Goal: Transaction & Acquisition: Purchase product/service

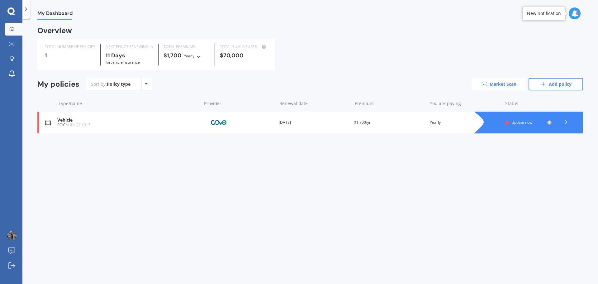
click at [492, 84] on link "Market Scan" at bounding box center [499, 84] width 55 height 12
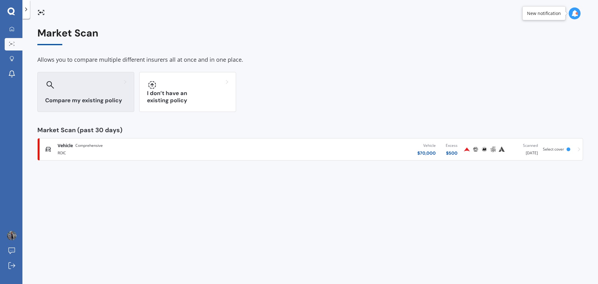
click at [111, 92] on div "Compare my existing policy" at bounding box center [85, 92] width 97 height 40
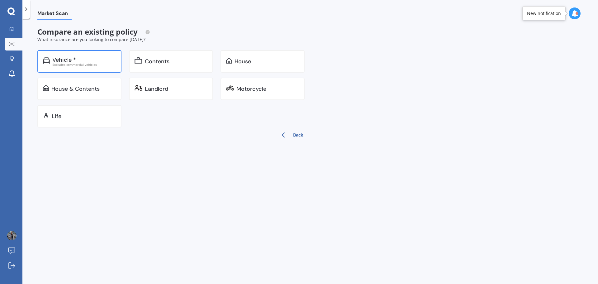
click at [96, 67] on div "Vehicle * Excludes commercial vehicles" at bounding box center [79, 61] width 84 height 22
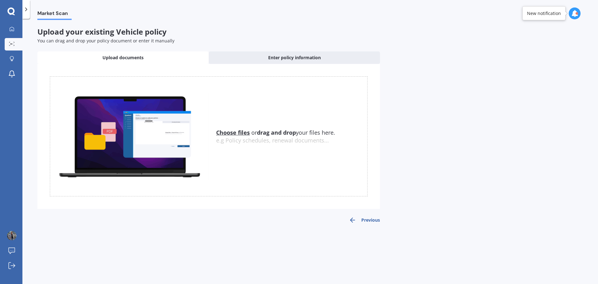
click at [573, 12] on icon at bounding box center [574, 13] width 7 height 7
click at [510, 41] on b "Market Scan" at bounding box center [512, 40] width 25 height 4
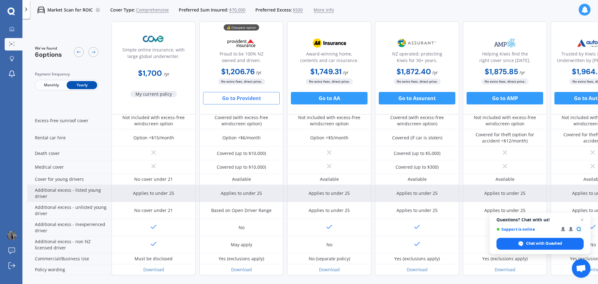
scroll to position [274, 0]
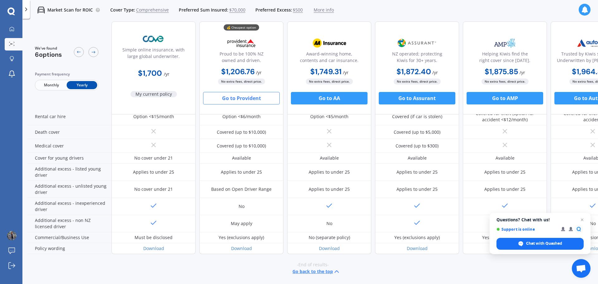
click at [235, 99] on button "Go to Provident" at bounding box center [241, 98] width 77 height 12
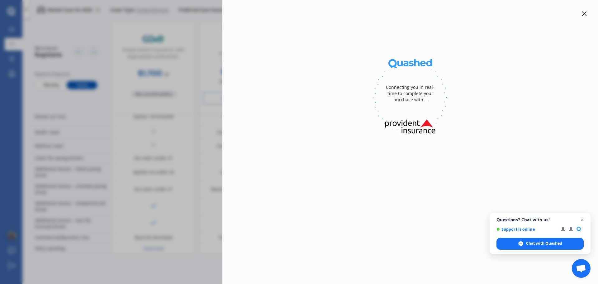
select select "full"
select select "[STREET_ADDRESS][PERSON_NAME]"
select select "AUDI"
select select "Q7"
select select "NO"
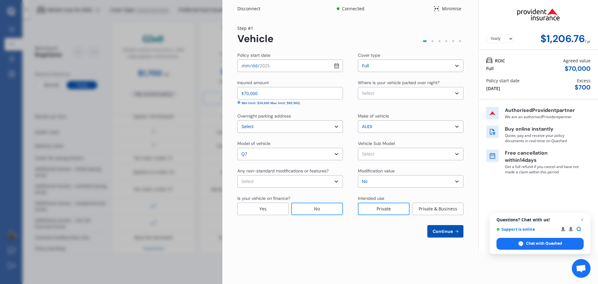
click at [387, 94] on select "Select Garage (fully enclosed) Off Street Parking Other" at bounding box center [411, 93] width 106 height 12
select select "OFF-STREET"
click at [358, 87] on select "Select Garage (fully enclosed) Off Street Parking Other" at bounding box center [411, 93] width 106 height 12
click at [378, 155] on select "Select SQ7 4M TDi Wagon 7st 5dr Tiptronic 8sp Quattro 4.0DTTI MY17 SQ7 4M TDi W…" at bounding box center [411, 154] width 106 height 12
select select "NZVAUDI2017AEAW"
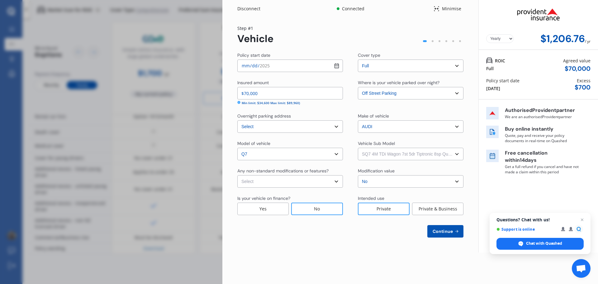
click at [358, 148] on select "Select SQ7 4M TDi Wagon 7st 5dr Tiptronic 8sp Quattro 4.0DTTI MY17 SQ7 4M TDi W…" at bounding box center [411, 154] width 106 height 12
click at [323, 182] on select "Select None [MEDICAL_DATA] System(NOS) Roll Cage Full Racing Harness" at bounding box center [290, 181] width 106 height 12
select select "none"
click at [237, 175] on select "Select None [MEDICAL_DATA] System(NOS) Roll Cage Full Racing Harness" at bounding box center [290, 181] width 106 height 12
click at [390, 183] on select "Select No Up to $4000 Up to $6000 Greater than $6000" at bounding box center [411, 181] width 106 height 12
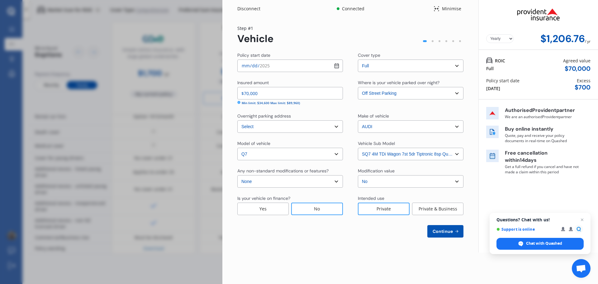
click at [390, 183] on select "Select No Up to $4000 Up to $6000 Greater than $6000" at bounding box center [411, 181] width 106 height 12
click at [429, 205] on div "Private & Business" at bounding box center [437, 208] width 51 height 12
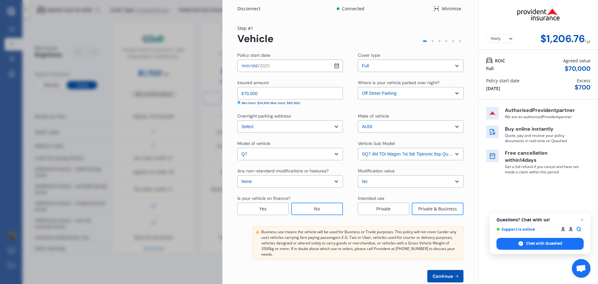
scroll to position [13, 0]
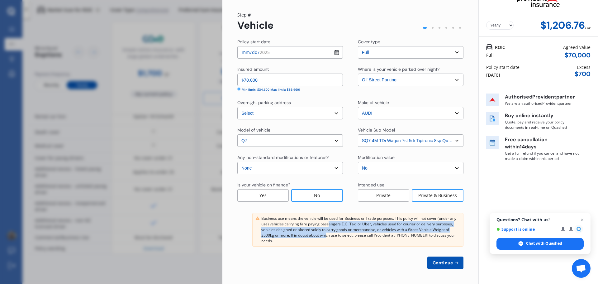
drag, startPoint x: 328, startPoint y: 223, endPoint x: 328, endPoint y: 237, distance: 13.7
click at [328, 237] on div "Business use means the vehicle will be used for Business or Trade purposes. Thi…" at bounding box center [360, 230] width 199 height 28
drag, startPoint x: 332, startPoint y: 221, endPoint x: 334, endPoint y: 229, distance: 7.3
click at [334, 229] on div "Business use means the vehicle will be used for Business or Trade purposes. Thi…" at bounding box center [360, 230] width 199 height 28
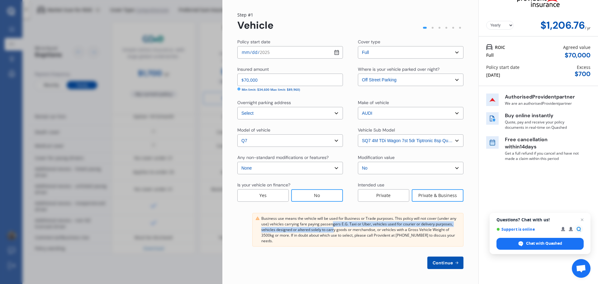
click at [348, 207] on div "Policy start date [DATE] Cover type Select cover type Full Insured amount $70,0…" at bounding box center [350, 154] width 226 height 230
click at [439, 262] on span "Continue" at bounding box center [442, 262] width 23 height 5
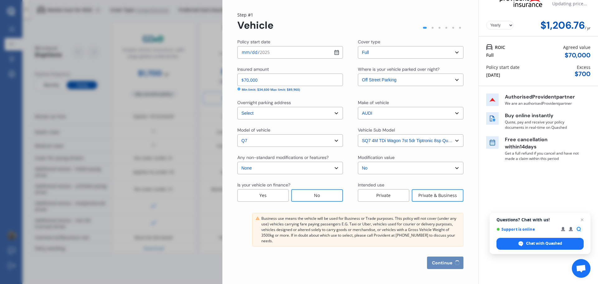
select select "13"
select select "01"
select select "1974"
select select "NZ_FULL"
select select "0"
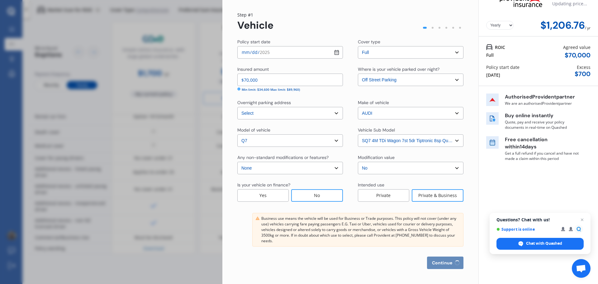
select select "25"
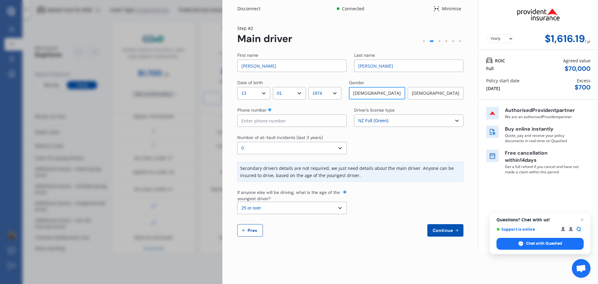
scroll to position [0, 0]
click at [306, 123] on input at bounding box center [291, 120] width 109 height 12
type input "02041307045"
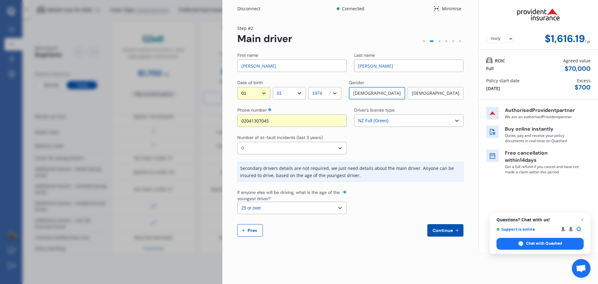
click at [263, 95] on select "DD 01 02 03 04 05 06 07 08 09 10 11 12 13 14 15 16 17 18 19 20 21 22 23 24 25 2…" at bounding box center [253, 93] width 33 height 12
select select "13"
click at [237, 87] on select "DD 01 02 03 04 05 06 07 08 09 10 11 12 13 14 15 16 17 18 19 20 21 22 23 24 25 2…" at bounding box center [253, 93] width 33 height 12
click at [274, 148] on select "Select number of at-fault incidents (last 3 years) 0 1 2 3 4 5 or more" at bounding box center [291, 148] width 109 height 12
click at [237, 142] on select "Select number of at-fault incidents (last 3 years) 0 1 2 3 4 5 or more" at bounding box center [291, 148] width 109 height 12
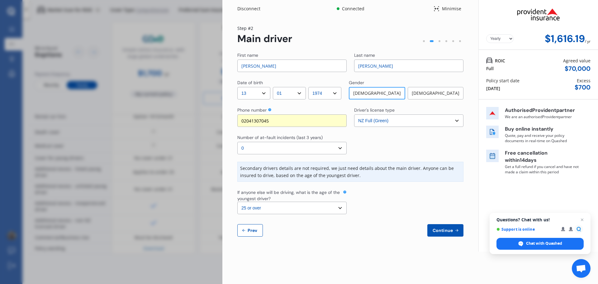
click at [370, 150] on div at bounding box center [408, 144] width 109 height 20
click at [339, 206] on select "Select the age of the youngest driver. 16 17 18 19 20 21 22 23 24 25 or over" at bounding box center [291, 208] width 109 height 12
click at [237, 202] on select "Select the age of the youngest driver. 16 17 18 19 20 21 22 23 24 25 or over" at bounding box center [291, 208] width 109 height 12
click at [329, 208] on select "Select the age of the youngest driver. 16 17 18 19 20 21 22 23 24 25 or over" at bounding box center [291, 208] width 109 height 12
select select "25"
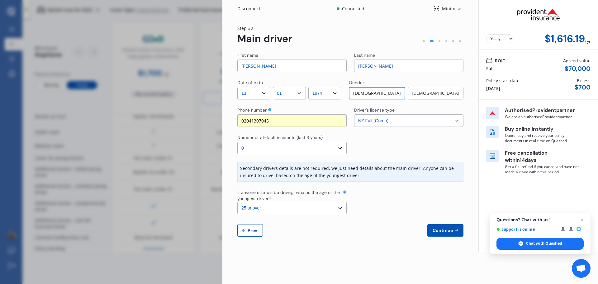
click at [237, 202] on select "Select the age of the youngest driver. 16 17 18 19 20 21 22 23 24 25 or over" at bounding box center [291, 208] width 109 height 12
click at [397, 210] on div at bounding box center [408, 201] width 109 height 25
click at [333, 148] on select "Select number of at-fault incidents (last 3 years) 0 1 2 3 4 5 or more" at bounding box center [291, 148] width 109 height 12
click at [237, 142] on select "Select number of at-fault incidents (last 3 years) 0 1 2 3 4 5 or more" at bounding box center [291, 148] width 109 height 12
click at [399, 143] on div at bounding box center [408, 144] width 109 height 20
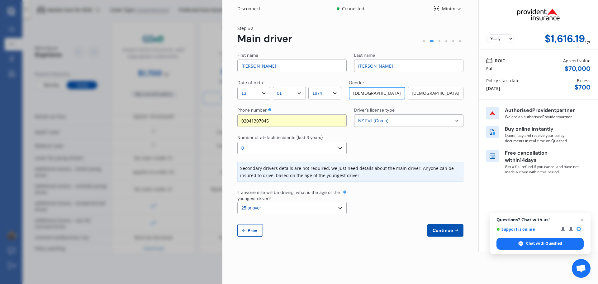
click at [254, 229] on span "Prev" at bounding box center [252, 230] width 12 height 5
select select "full"
select select "OFF-STREET"
select select "[STREET_ADDRESS][PERSON_NAME]"
select select "AUDI"
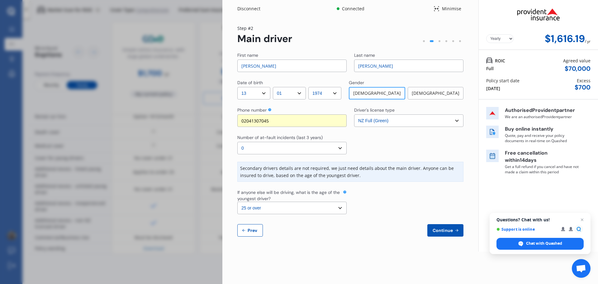
select select "Q7"
select select "NZVAUDI2017AEAW"
select select "none"
select select "NO"
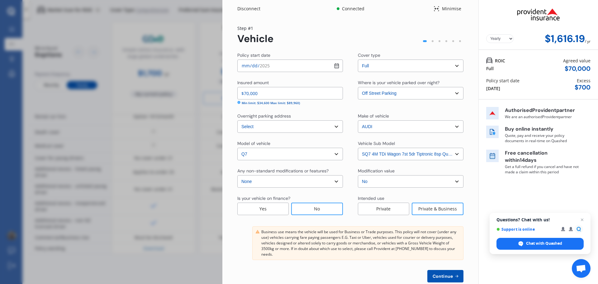
click at [392, 210] on div "Private" at bounding box center [383, 208] width 51 height 12
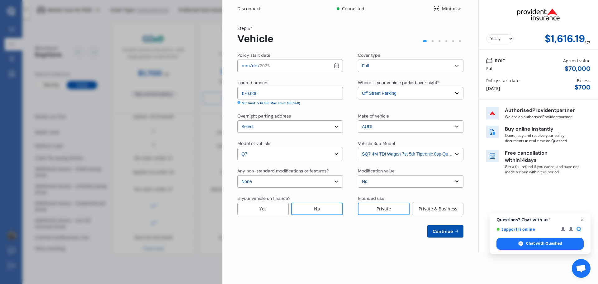
click at [440, 229] on span "Continue" at bounding box center [442, 231] width 23 height 5
select select "13"
select select "01"
select select "1974"
select select "NZ_FULL"
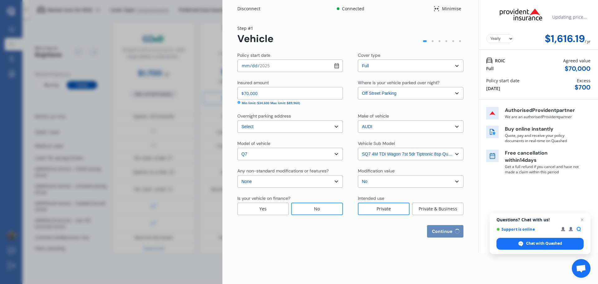
select select "0"
select select "25"
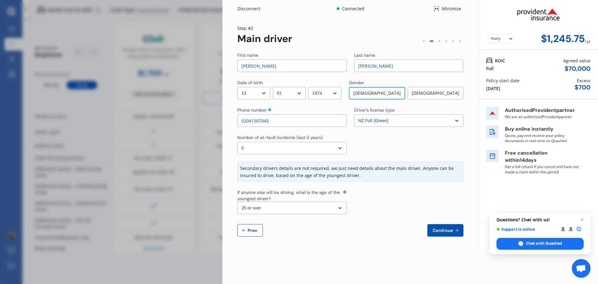
click at [252, 230] on span "Prev" at bounding box center [252, 230] width 12 height 5
select select "full"
select select "OFF-STREET"
select select "[STREET_ADDRESS][PERSON_NAME]"
select select "AUDI"
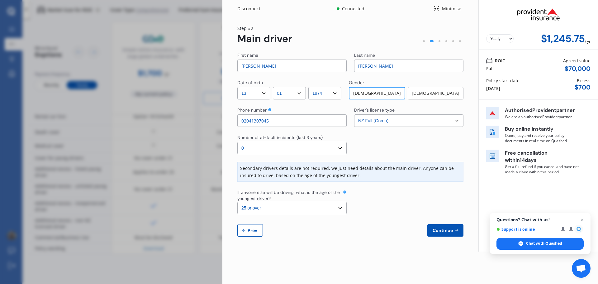
select select "Q7"
select select "NZVAUDI2017AEAW"
select select "none"
select select "NO"
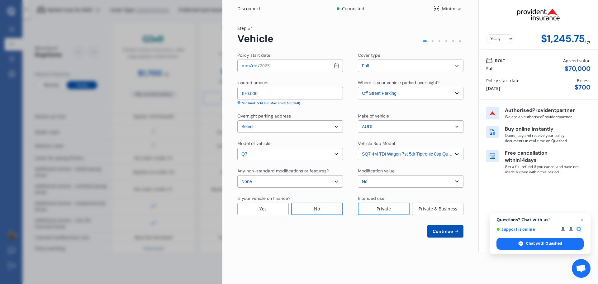
click at [439, 212] on div "Private & Business" at bounding box center [437, 208] width 51 height 12
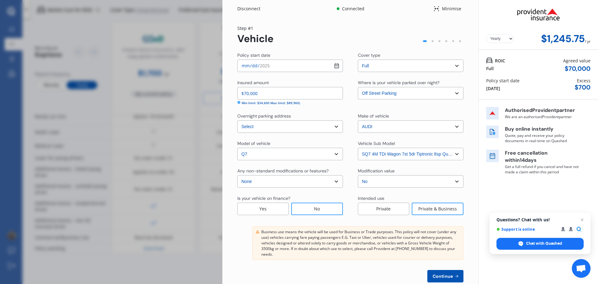
click at [442, 274] on span "Continue" at bounding box center [442, 276] width 23 height 5
select select "13"
select select "01"
select select "1974"
select select "NZ_FULL"
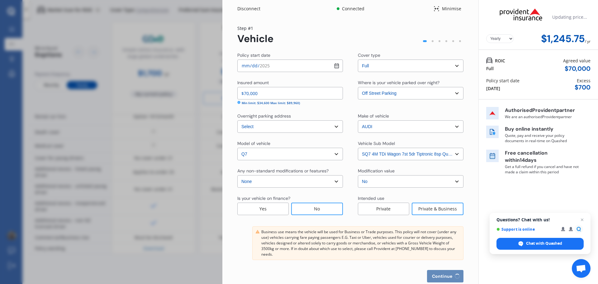
select select "0"
select select "25"
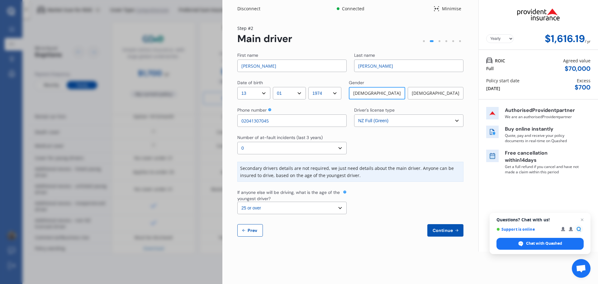
click at [247, 230] on span "Prev" at bounding box center [252, 230] width 12 height 5
select select "full"
select select "OFF-STREET"
select select "[STREET_ADDRESS][PERSON_NAME]"
select select "AUDI"
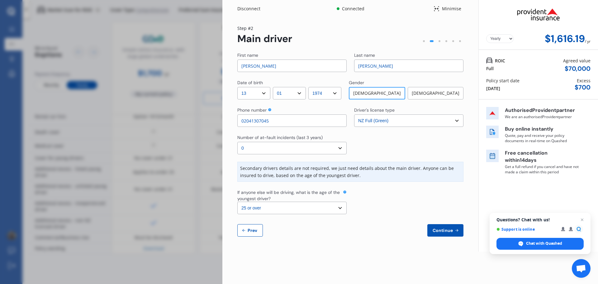
select select "Q7"
select select "NZVAUDI2017AEAW"
select select "none"
select select "NO"
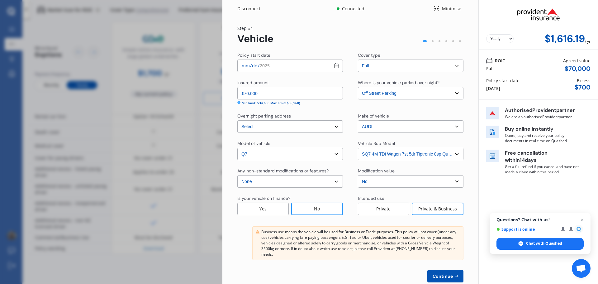
click at [381, 209] on div "Private" at bounding box center [383, 208] width 51 height 12
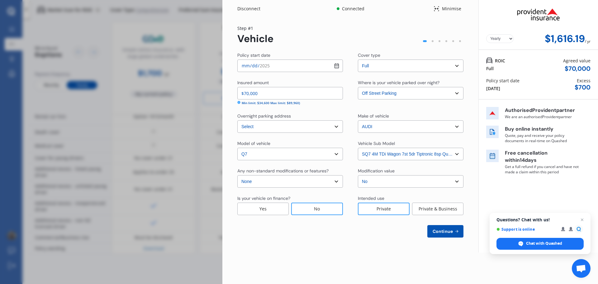
click at [440, 230] on span "Continue" at bounding box center [442, 231] width 23 height 5
select select "13"
select select "01"
select select "1974"
select select "NZ_FULL"
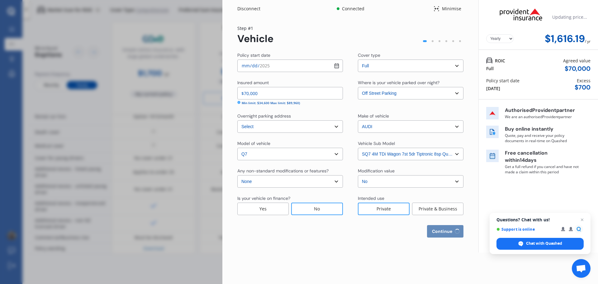
select select "0"
select select "25"
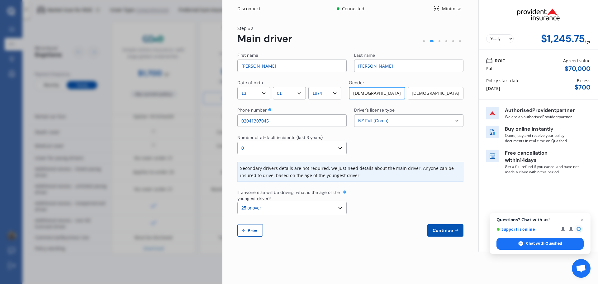
click at [444, 231] on span "Continue" at bounding box center [442, 230] width 23 height 5
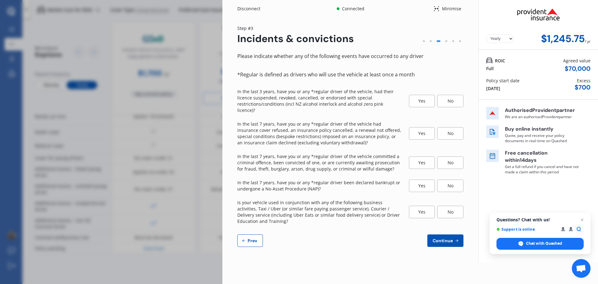
click at [452, 97] on div "No" at bounding box center [450, 101] width 26 height 12
click at [447, 131] on div "No" at bounding box center [450, 133] width 26 height 12
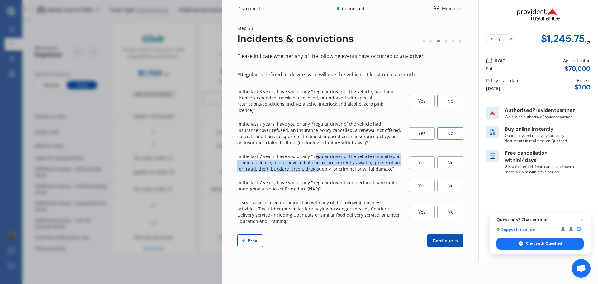
drag, startPoint x: 312, startPoint y: 151, endPoint x: 315, endPoint y: 164, distance: 13.1
click at [315, 164] on p "In the last 7 years, have you or any *regular driver of the vehicle committed a…" at bounding box center [319, 162] width 164 height 19
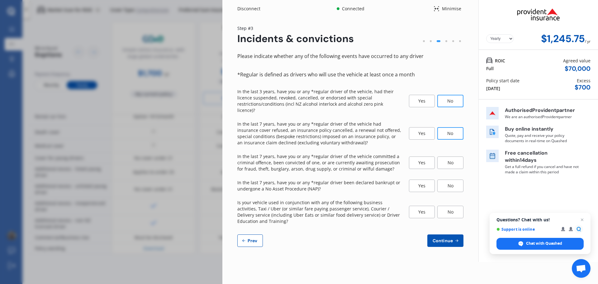
click at [448, 158] on div "No" at bounding box center [450, 162] width 26 height 12
drag, startPoint x: 334, startPoint y: 174, endPoint x: 335, endPoint y: 181, distance: 6.6
click at [335, 181] on p "In the last 7 years, have you or any *regular driver been declared bankrupt or …" at bounding box center [319, 185] width 164 height 12
click at [444, 179] on div "No" at bounding box center [450, 185] width 26 height 12
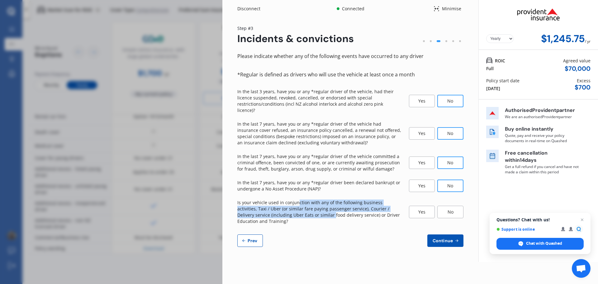
drag, startPoint x: 298, startPoint y: 197, endPoint x: 300, endPoint y: 210, distance: 13.5
click at [300, 210] on p "Is your vehicle used in conjunction with any of the following business activiti…" at bounding box center [319, 211] width 164 height 25
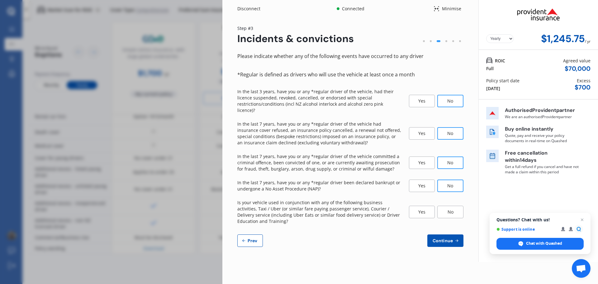
click at [449, 206] on div "No" at bounding box center [450, 212] width 26 height 12
click at [449, 238] on span "Continue" at bounding box center [442, 240] width 23 height 5
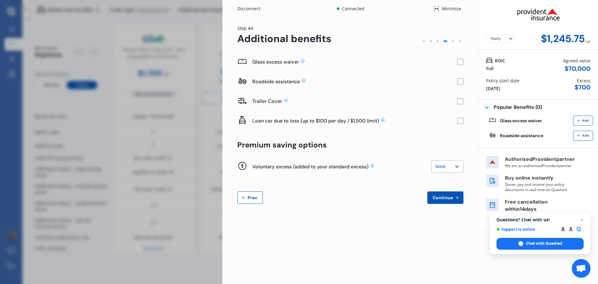
click at [463, 62] on rect at bounding box center [460, 62] width 6 height 6
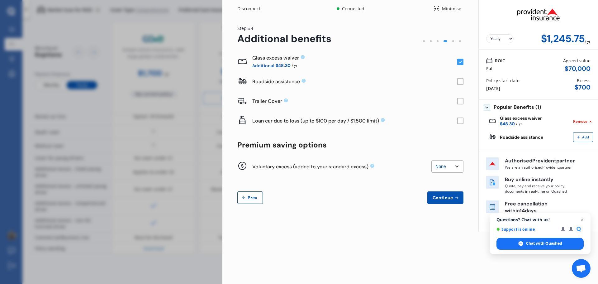
click at [449, 163] on select "None $200 $450 $700 $950 $1,200 $1,700" at bounding box center [447, 166] width 32 height 12
click at [405, 134] on div "Glass excess waiver Additional $48.30 / yr Roadside assistance Trailer Cover Lo…" at bounding box center [350, 128] width 226 height 152
click at [449, 167] on select "None $200 $450 $700 $950 $1,200 $1,700" at bounding box center [447, 166] width 32 height 12
select select "200"
click at [431, 160] on select "None $200 $450 $700 $950 $1,200 $1,700" at bounding box center [447, 166] width 32 height 12
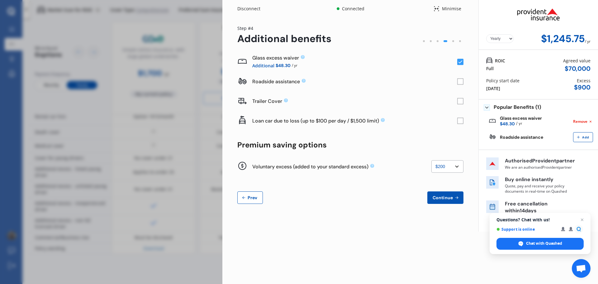
click at [407, 180] on div at bounding box center [350, 178] width 226 height 5
click at [453, 197] on span "Continue" at bounding box center [442, 197] width 23 height 5
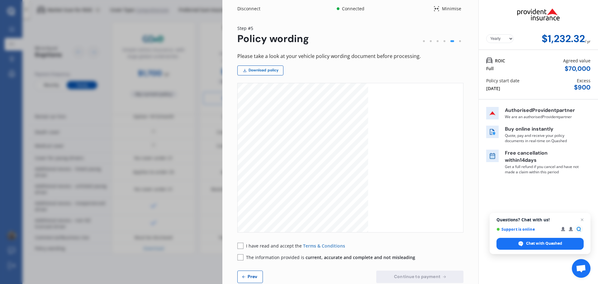
click at [272, 70] on link "Download policy" at bounding box center [260, 70] width 46 height 10
click at [240, 244] on rect at bounding box center [240, 245] width 6 height 6
click at [241, 257] on rect at bounding box center [240, 257] width 6 height 6
click at [450, 274] on button "Continue to payment" at bounding box center [419, 276] width 87 height 12
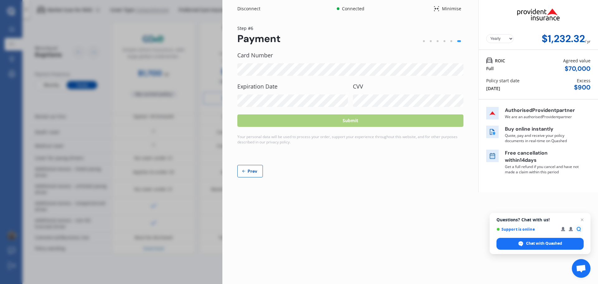
click at [318, 233] on div "Disconnect Connected Minimise Yearly Monthly $1,232.32 / yr Step # 6 Payment Ca…" at bounding box center [410, 142] width 376 height 284
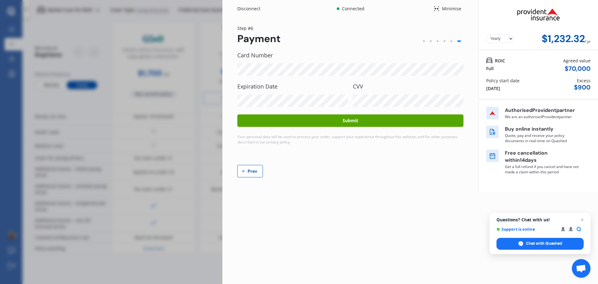
click at [348, 122] on button "Submit" at bounding box center [350, 120] width 226 height 12
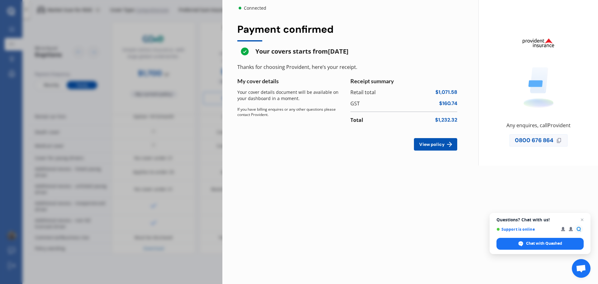
click at [422, 147] on button "View policy" at bounding box center [435, 144] width 43 height 12
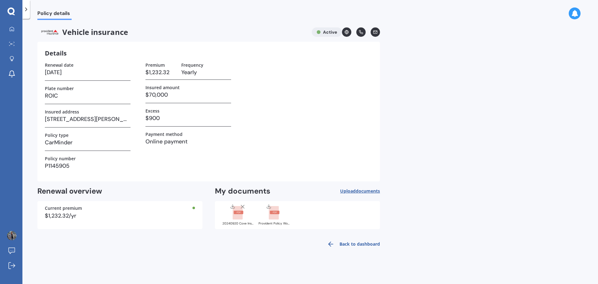
click at [236, 215] on rect at bounding box center [238, 213] width 10 height 14
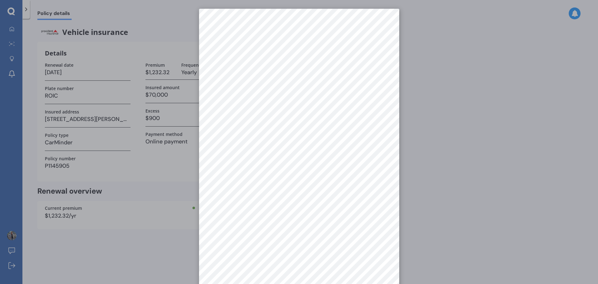
click at [443, 171] on div at bounding box center [299, 142] width 598 height 284
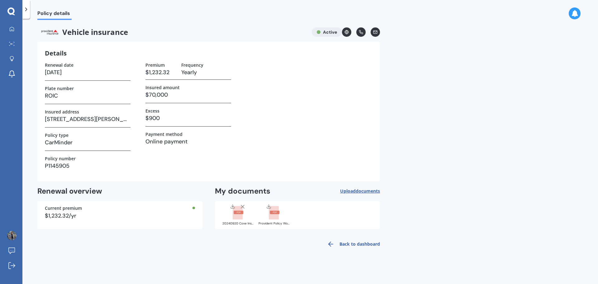
click at [274, 213] on rect at bounding box center [275, 212] width 10 height 3
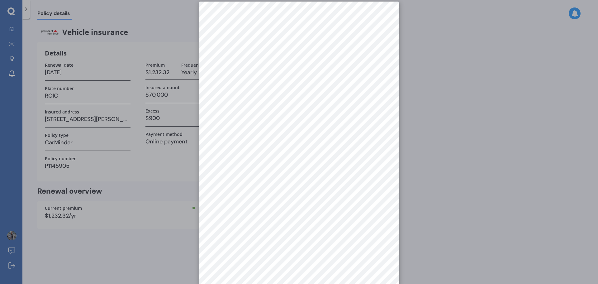
scroll to position [9, 0]
click at [464, 122] on div at bounding box center [299, 142] width 598 height 284
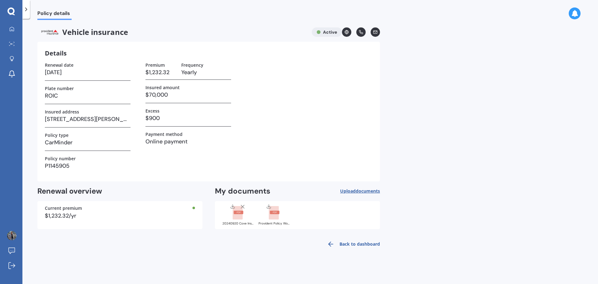
click at [269, 206] on icon at bounding box center [268, 206] width 5 height 5
click at [351, 246] on link "Back to dashboard" at bounding box center [351, 243] width 57 height 15
